Goal: Communication & Community: Answer question/provide support

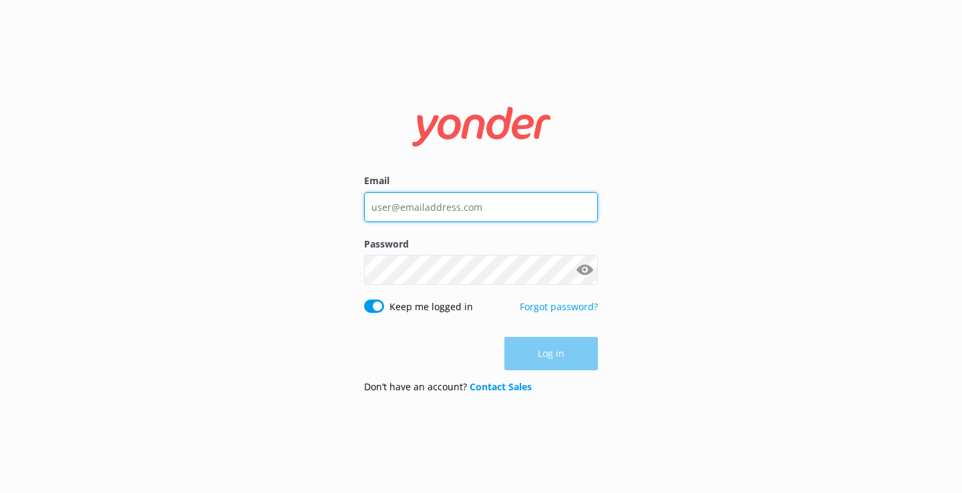
click at [435, 206] on input "Email" at bounding box center [481, 207] width 234 height 30
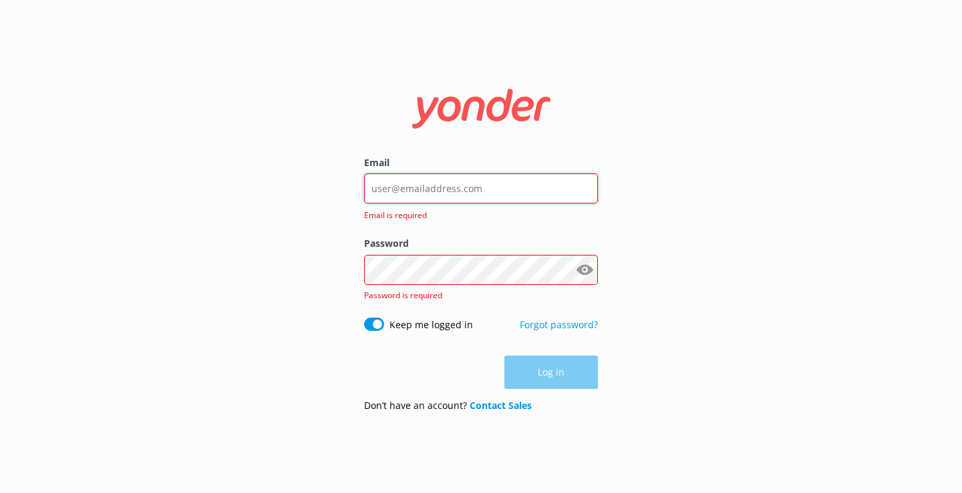
type input "[EMAIL_ADDRESS][DOMAIN_NAME]"
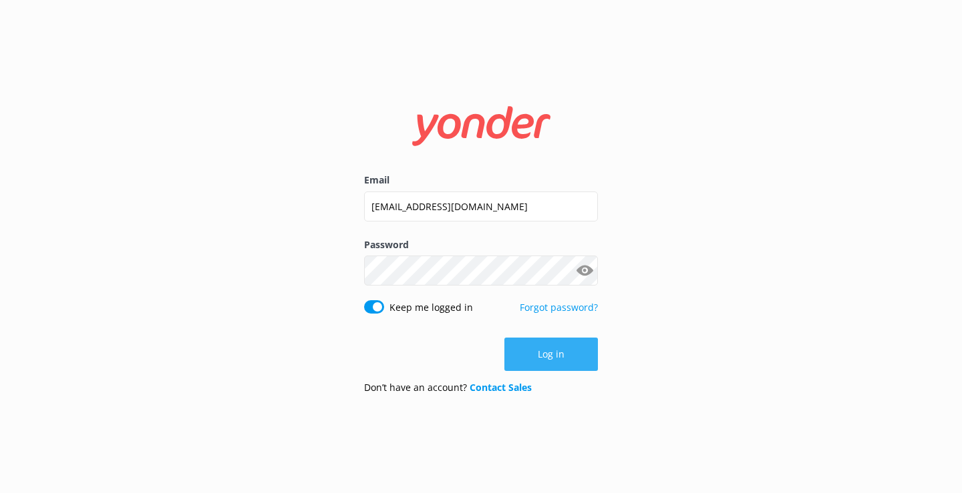
click at [536, 345] on button "Log in" at bounding box center [550, 354] width 93 height 33
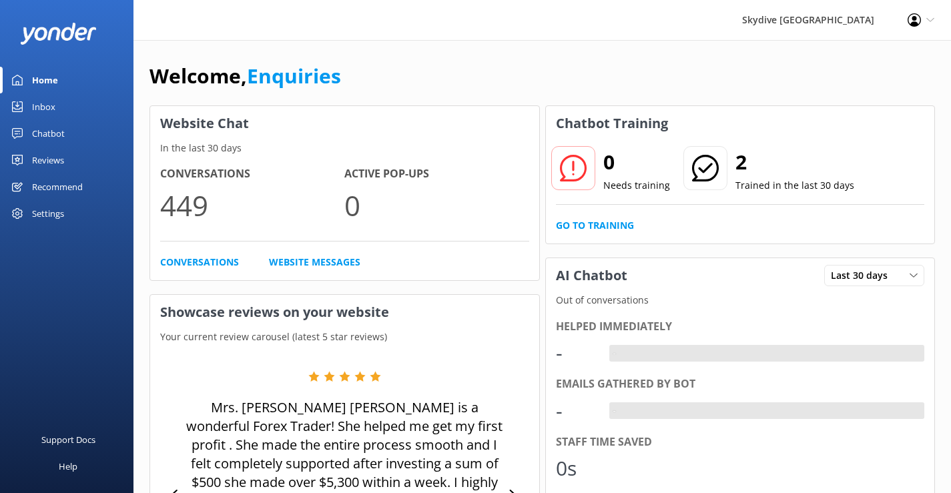
click at [35, 112] on div "Inbox" at bounding box center [43, 106] width 23 height 27
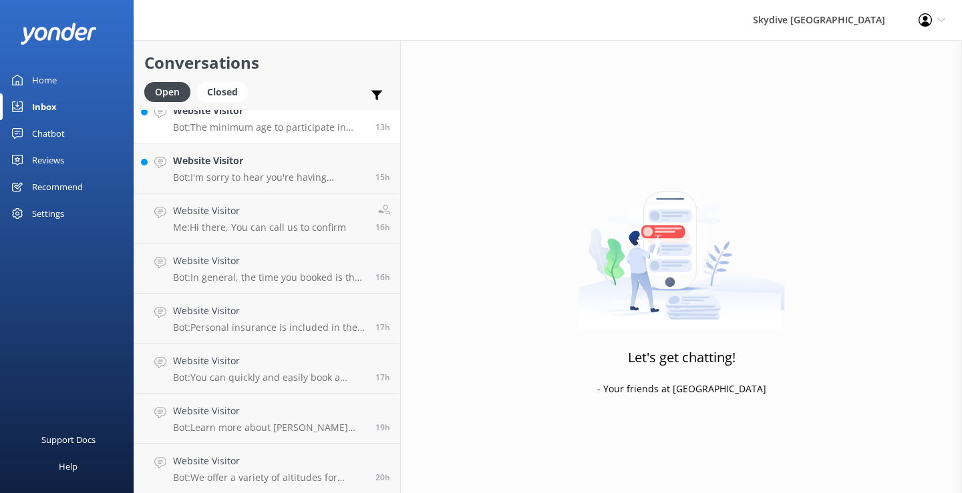
scroll to position [134, 0]
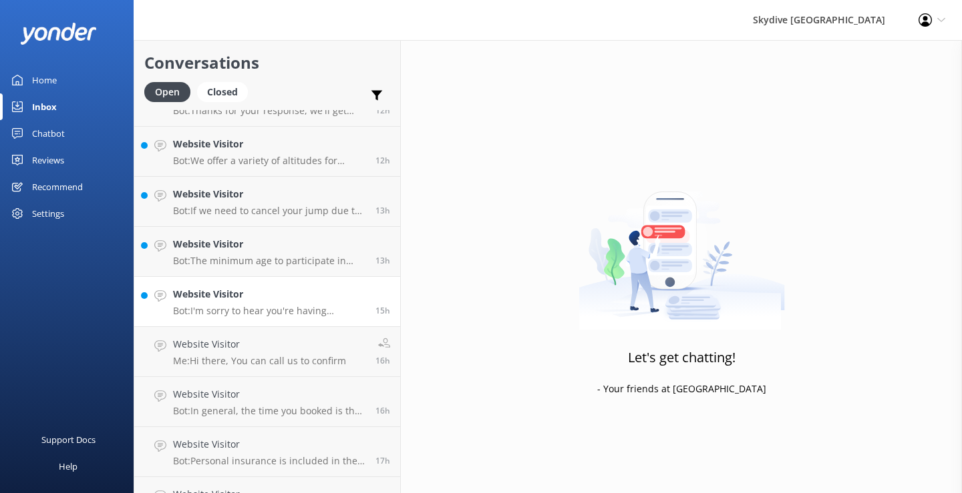
click at [238, 280] on link "Website Visitor Bot: I'm sorry to hear you're having problems with the pre-arri…" at bounding box center [267, 302] width 266 height 50
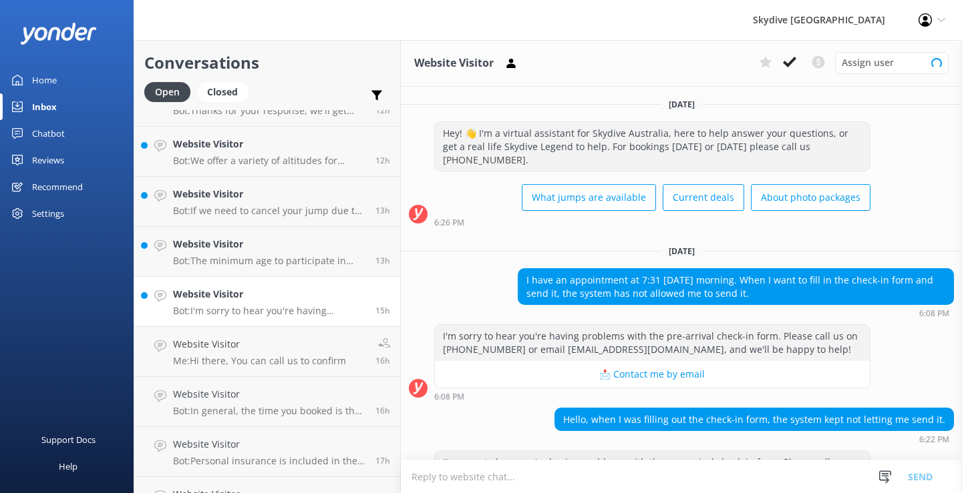
scroll to position [73, 0]
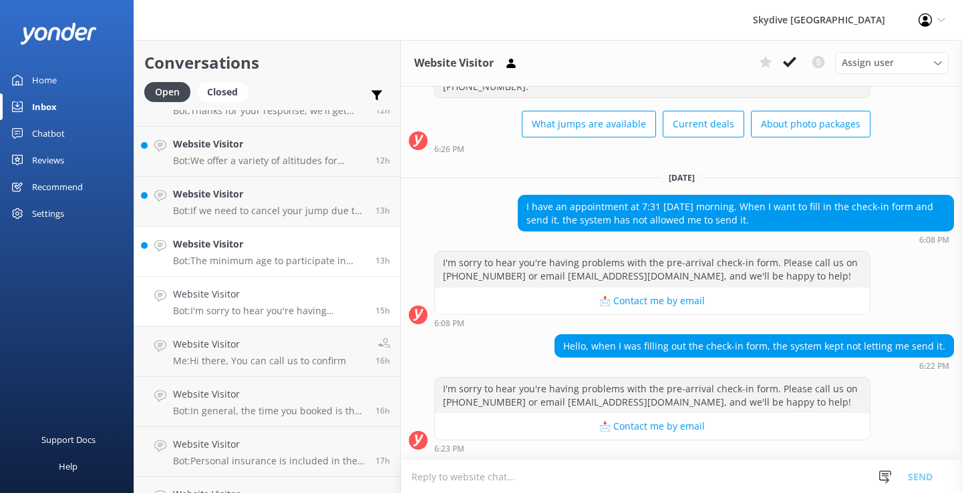
click at [232, 244] on h4 "Website Visitor" at bounding box center [269, 244] width 192 height 15
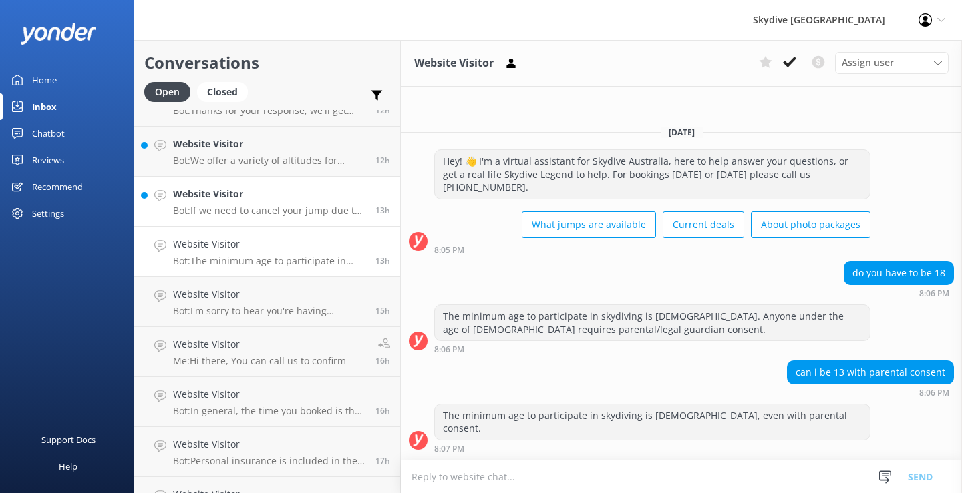
click at [253, 194] on h4 "Website Visitor" at bounding box center [269, 194] width 192 height 15
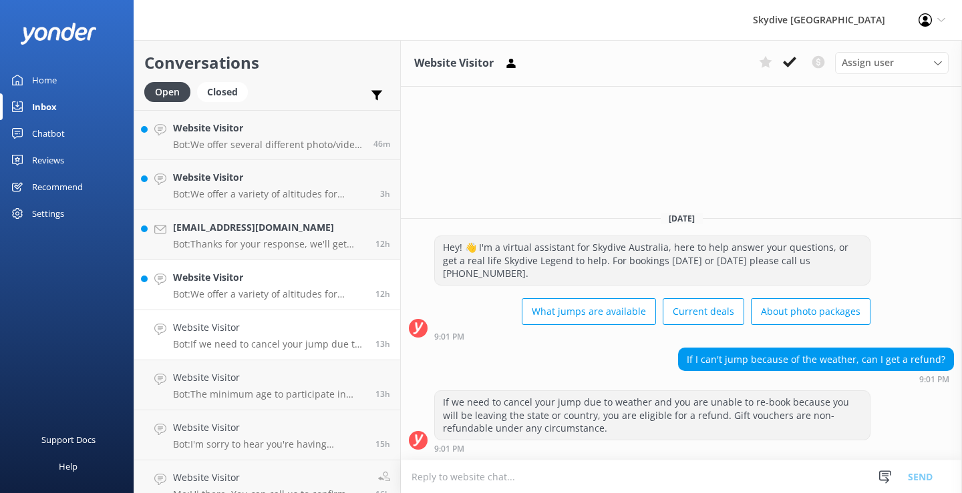
click at [264, 274] on h4 "Website Visitor" at bounding box center [269, 277] width 192 height 15
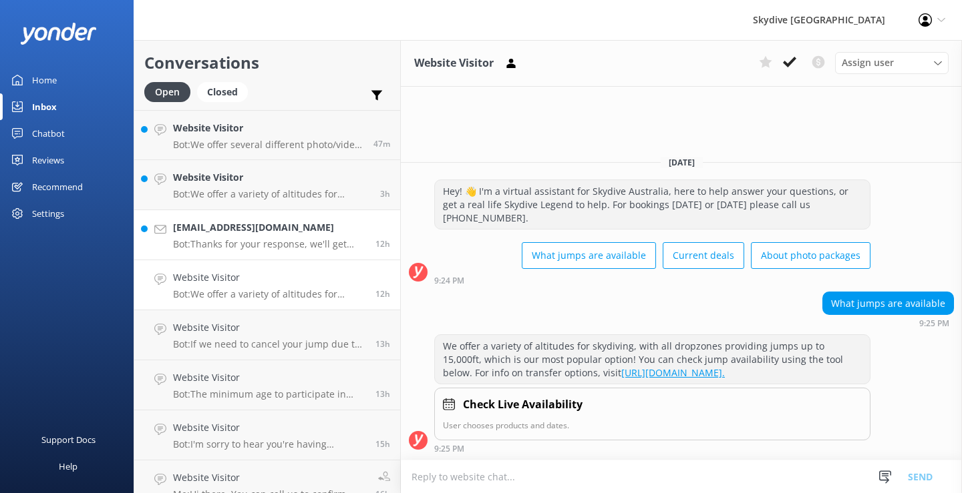
click at [208, 222] on h4 "[EMAIL_ADDRESS][DOMAIN_NAME]" at bounding box center [269, 227] width 192 height 15
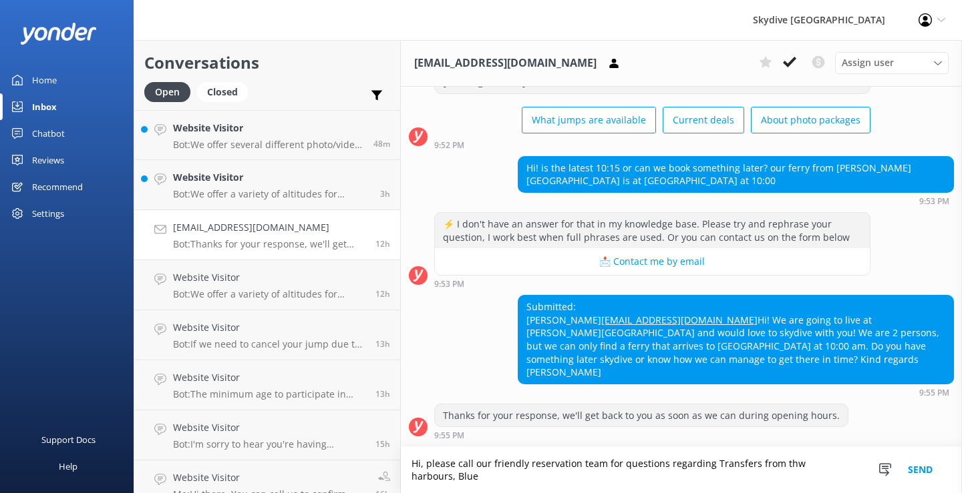
scroll to position [91, 0]
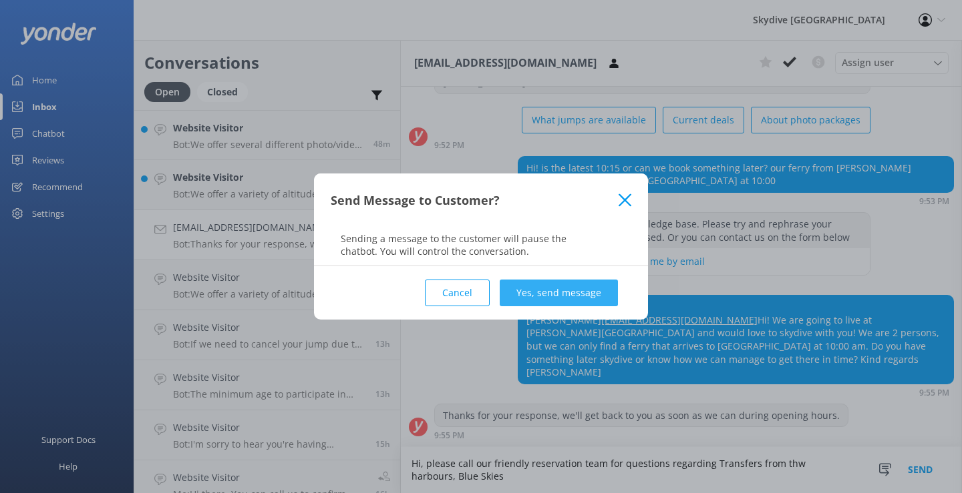
type textarea "Hi, please call our friendly reservation team for questions regarding Transfers…"
click at [566, 284] on button "Yes, send message" at bounding box center [558, 293] width 118 height 27
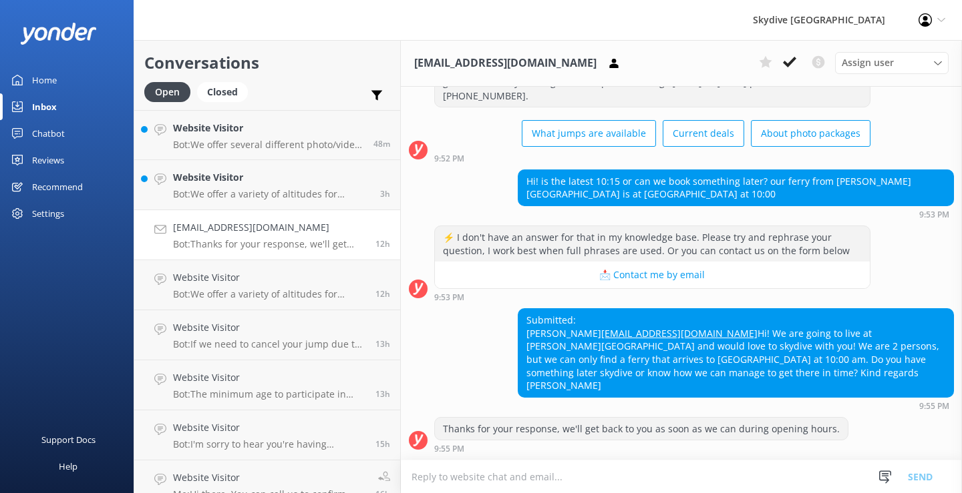
scroll to position [202, 0]
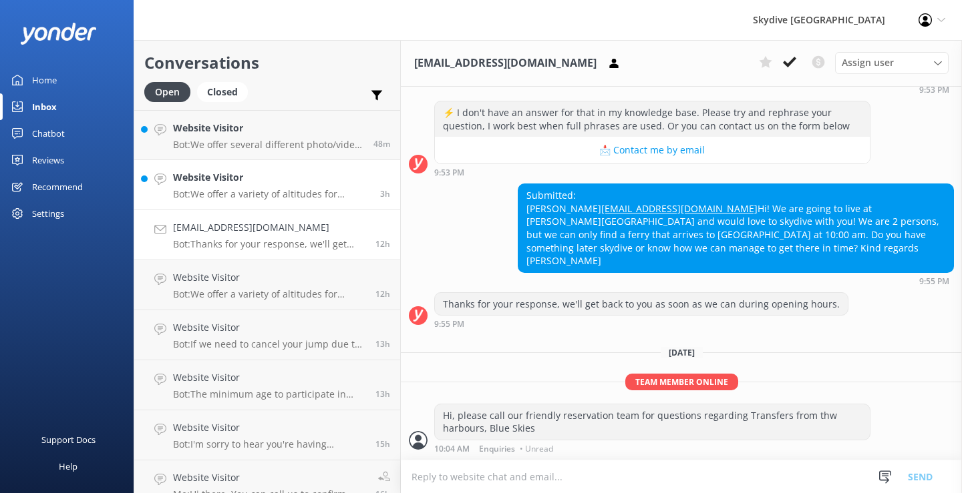
click at [258, 176] on h4 "Website Visitor" at bounding box center [271, 177] width 197 height 15
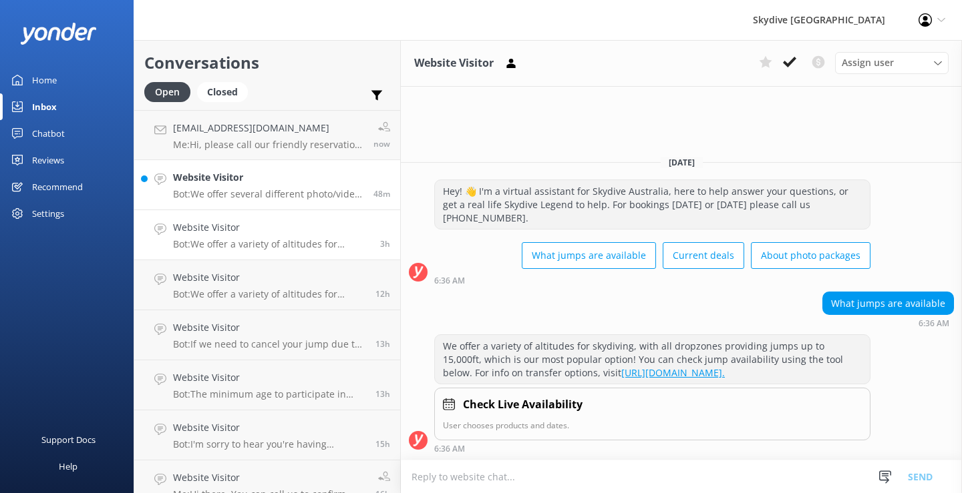
click at [256, 184] on h4 "Website Visitor" at bounding box center [268, 177] width 190 height 15
